Goal: Use online tool/utility: Utilize a website feature to perform a specific function

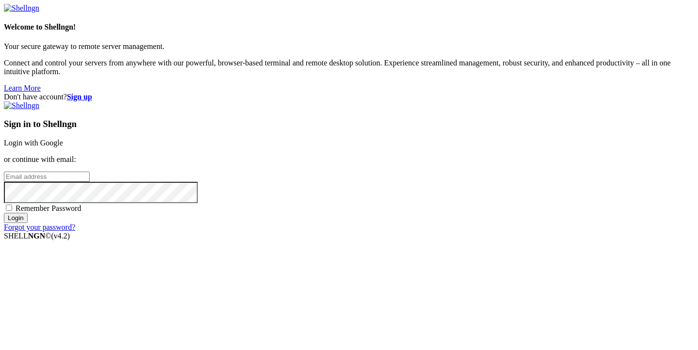
type input "[PERSON_NAME][EMAIL_ADDRESS][DOMAIN_NAME]"
click at [28, 223] on input "Login" at bounding box center [16, 218] width 24 height 10
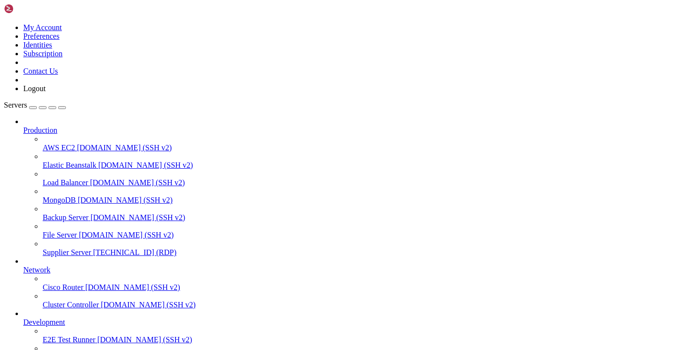
click at [78, 248] on span "Supplier Server" at bounding box center [67, 252] width 48 height 8
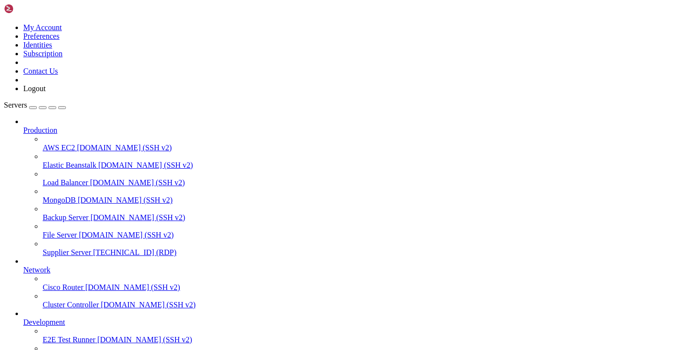
drag, startPoint x: 137, startPoint y: 667, endPoint x: 213, endPoint y: 668, distance: 76.1
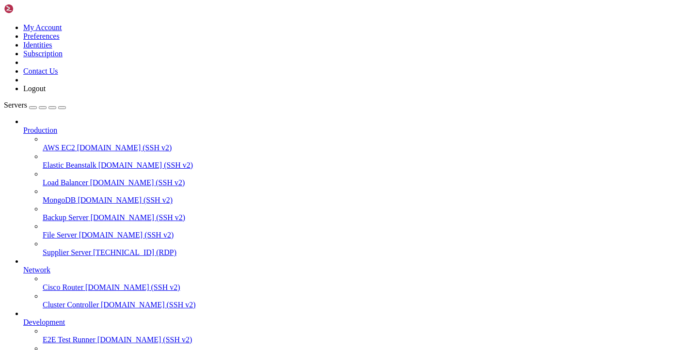
drag, startPoint x: 139, startPoint y: 666, endPoint x: 199, endPoint y: 668, distance: 60.1
